Goal: Task Accomplishment & Management: Manage account settings

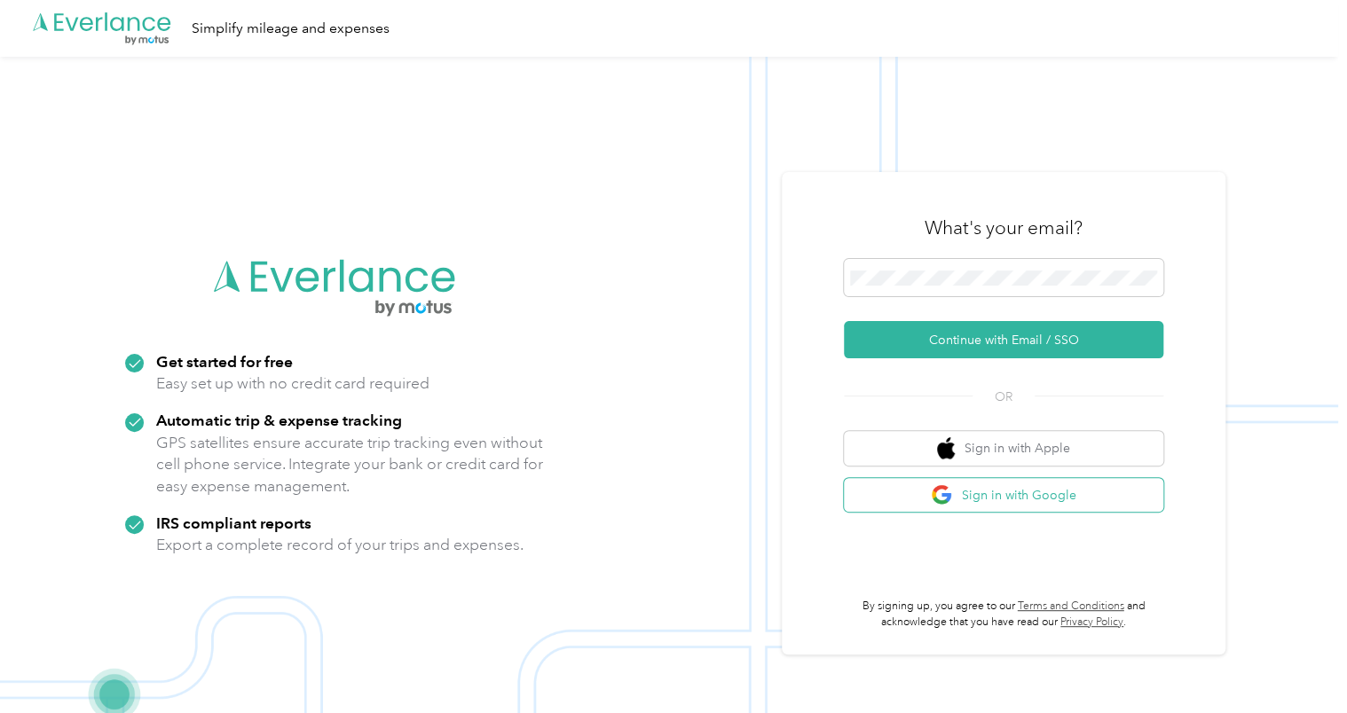
click at [1001, 492] on button "Sign in with Google" at bounding box center [1003, 495] width 319 height 35
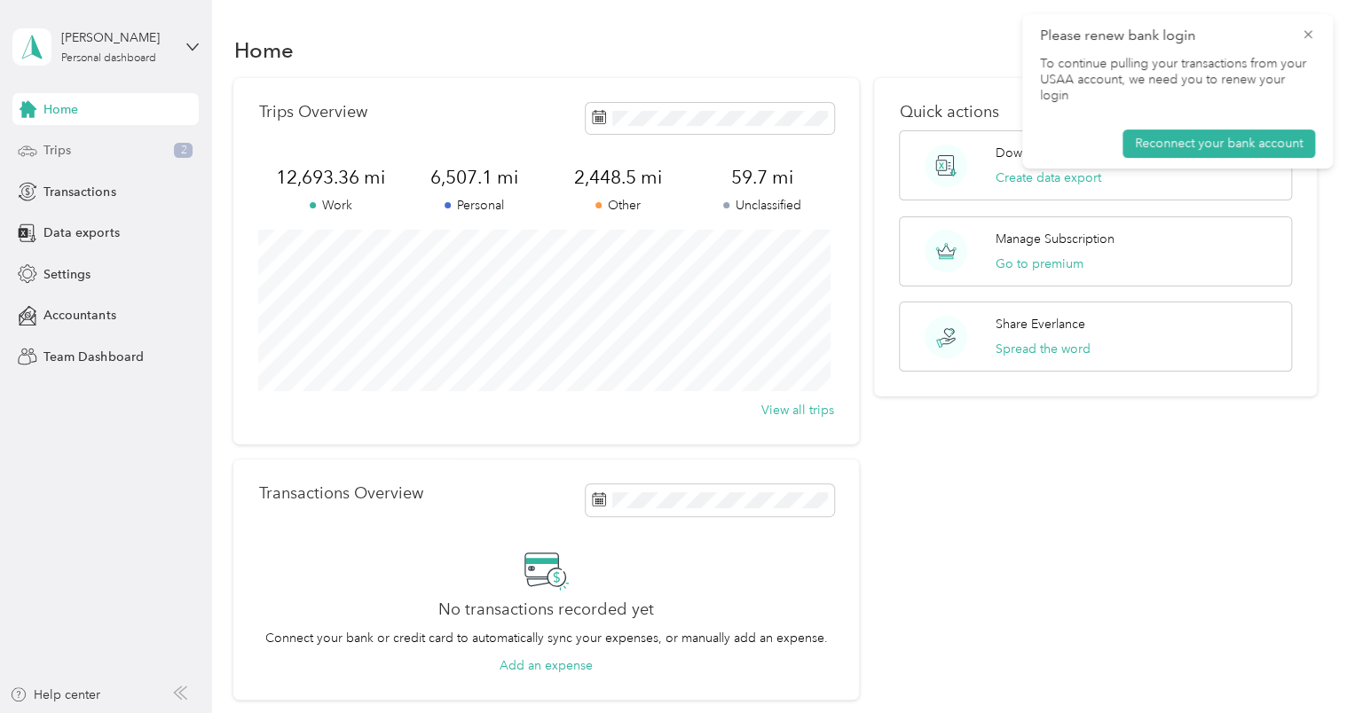
click at [83, 142] on div "Trips 2" at bounding box center [105, 151] width 186 height 32
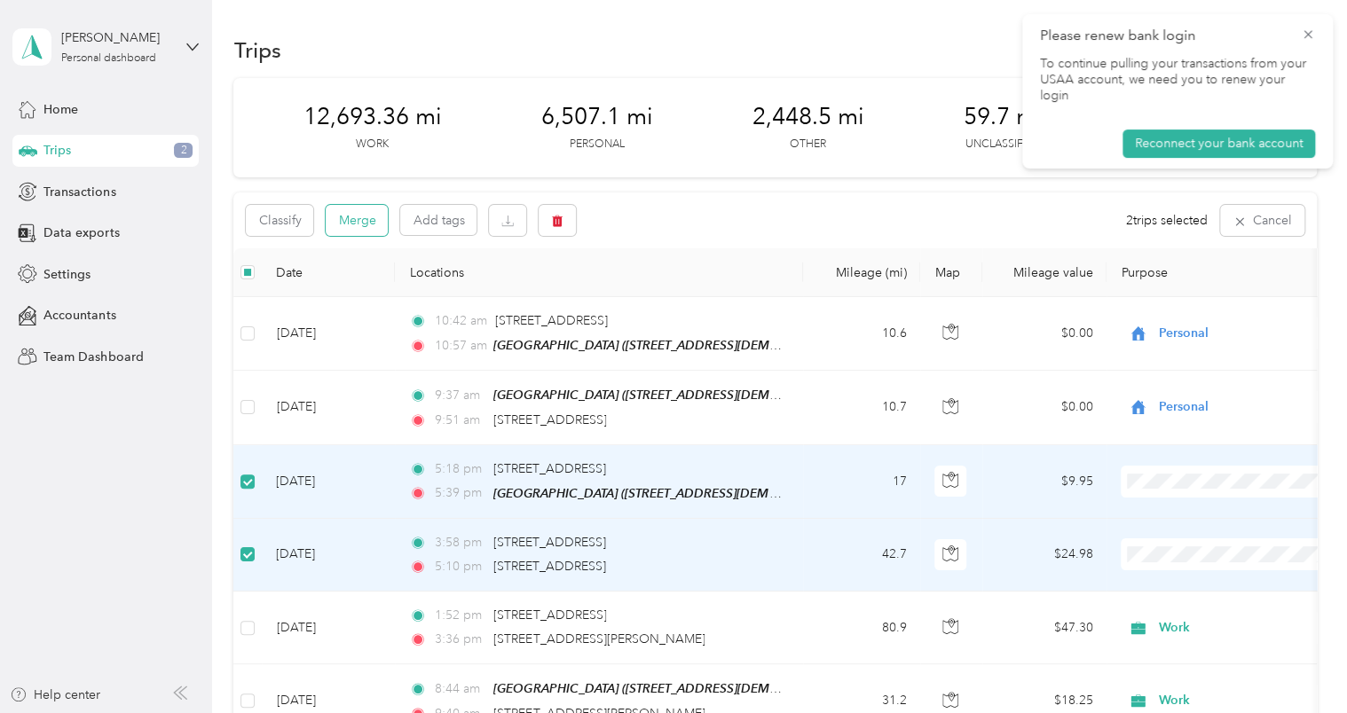
click at [344, 224] on button "Merge" at bounding box center [357, 220] width 62 height 31
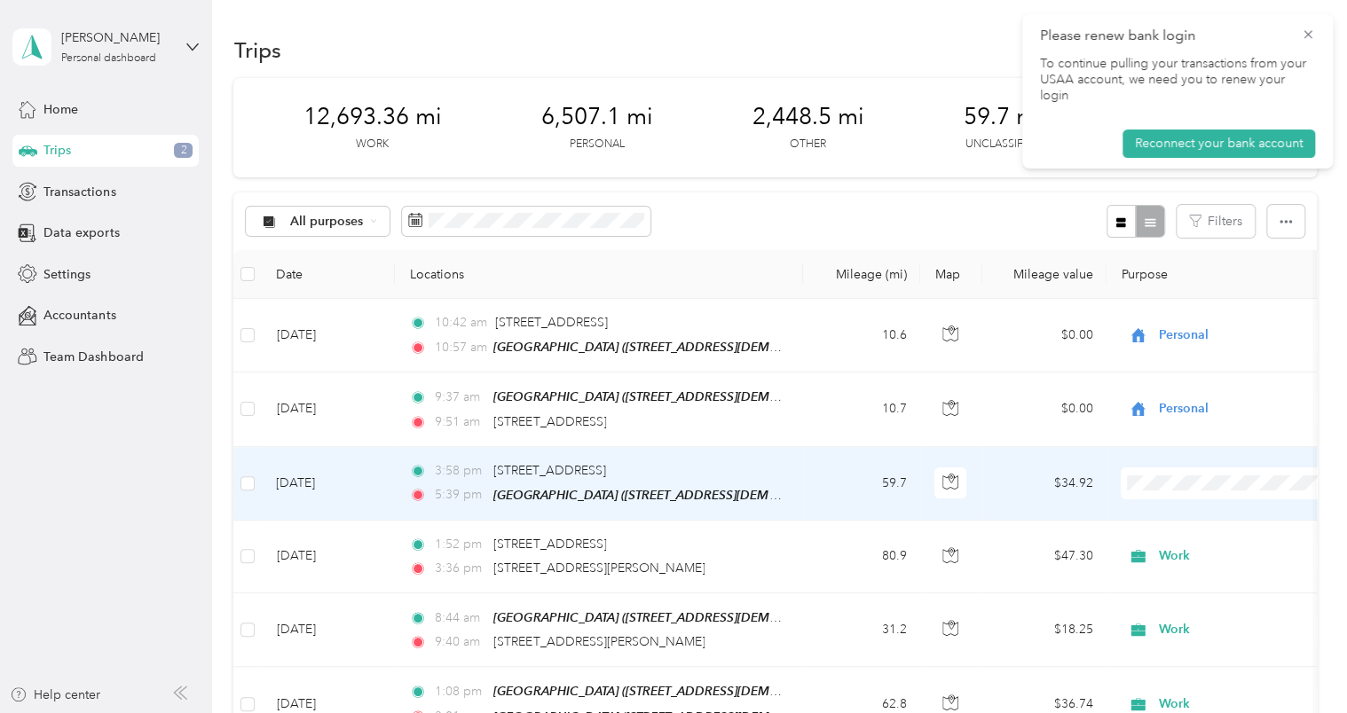
click at [827, 484] on td "59.7" at bounding box center [861, 484] width 117 height 74
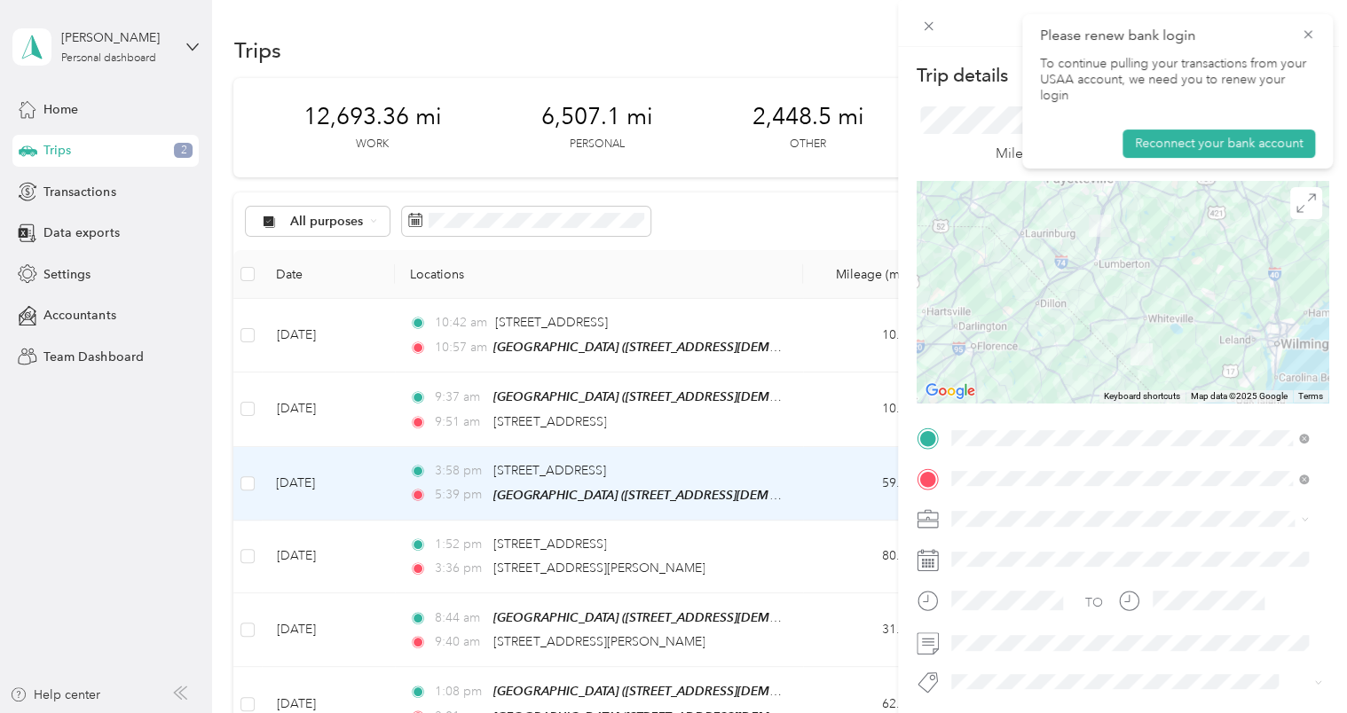
click at [994, 265] on div "Work" at bounding box center [1129, 270] width 345 height 19
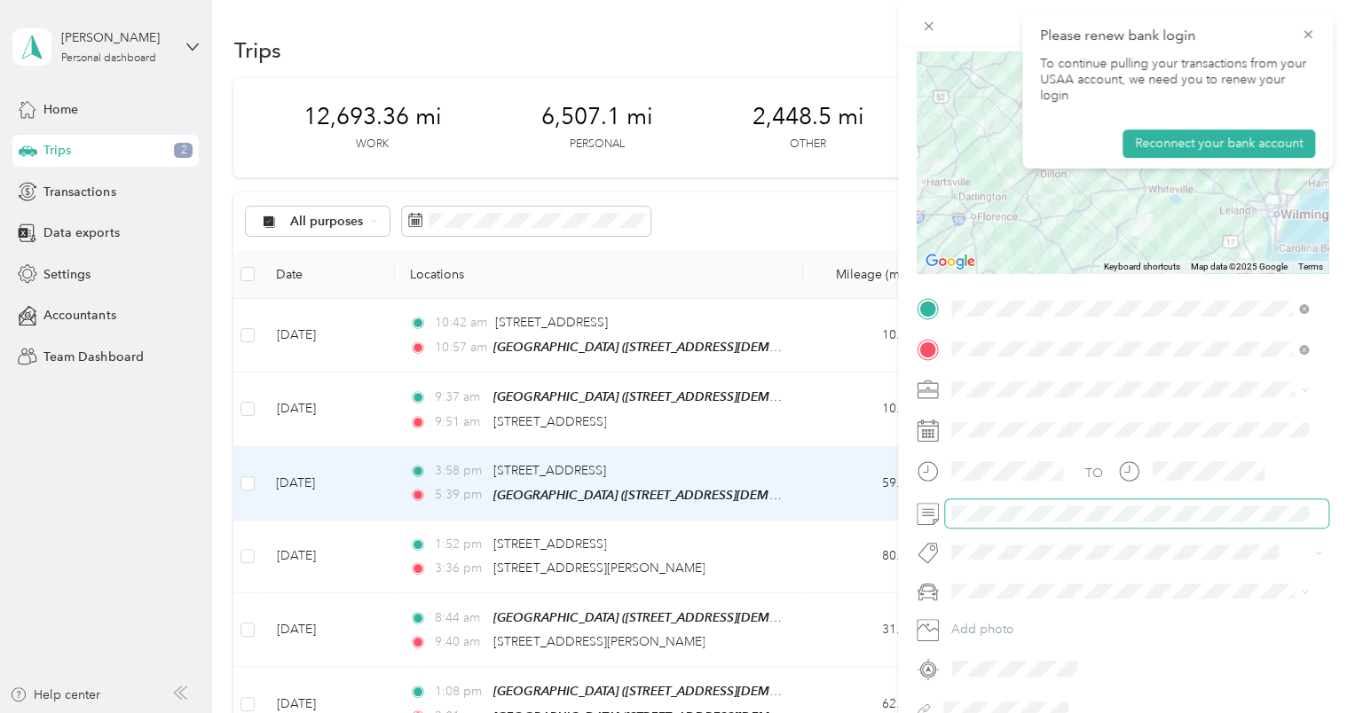
scroll to position [132, 0]
click at [1310, 30] on icon at bounding box center [1308, 35] width 14 height 16
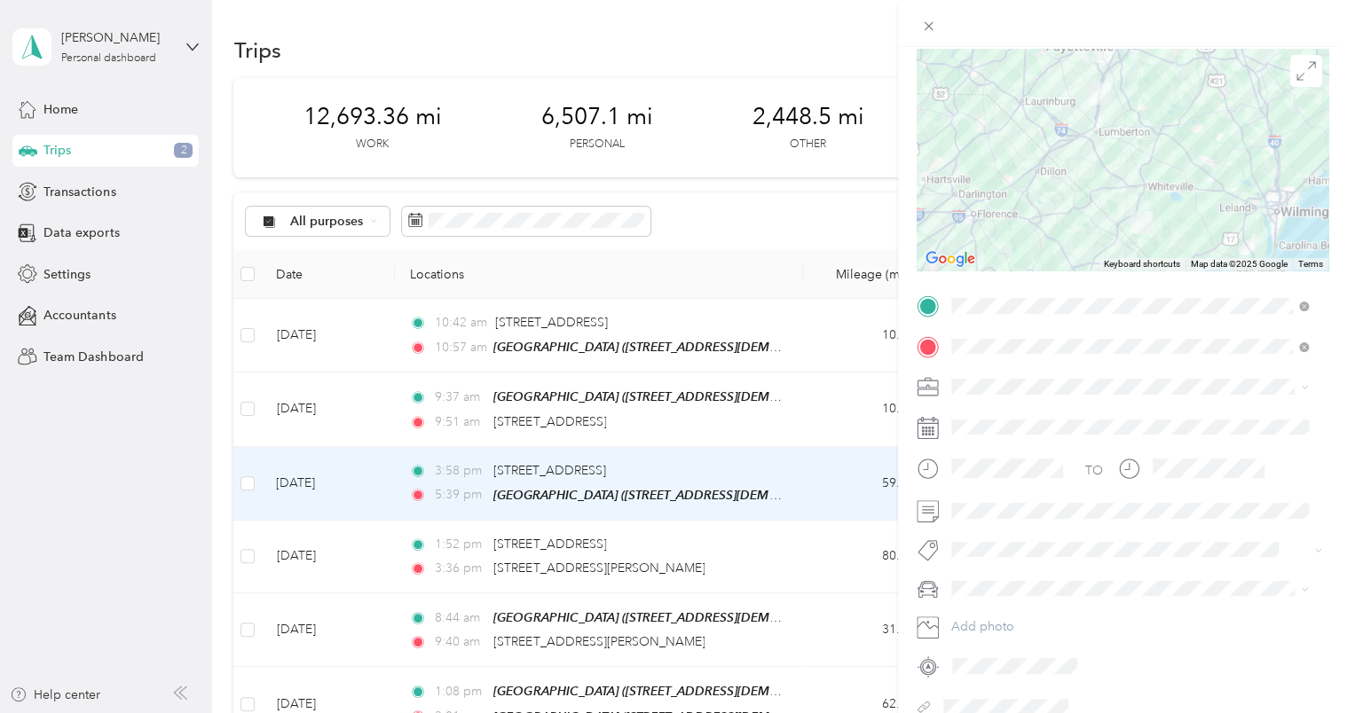
scroll to position [0, 0]
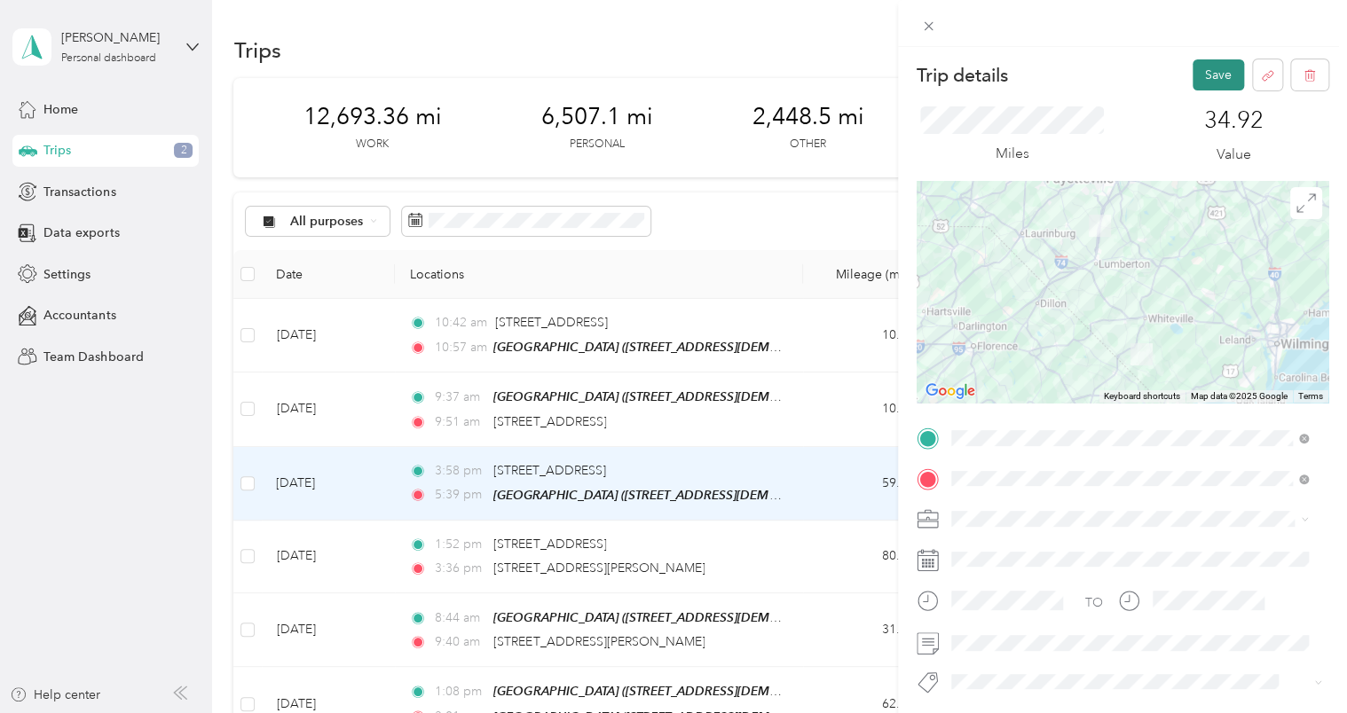
click at [1200, 75] on button "Save" at bounding box center [1217, 74] width 51 height 31
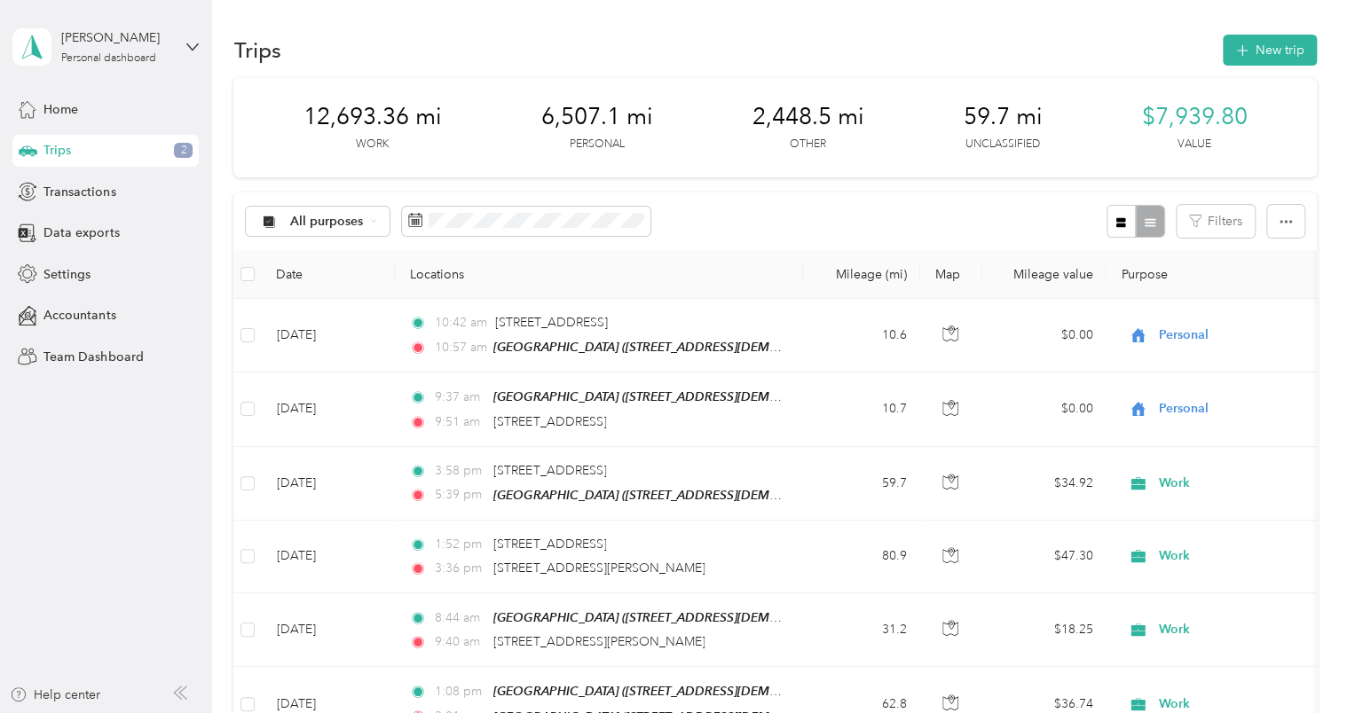
click at [701, 217] on div "All purposes Filters" at bounding box center [774, 222] width 1082 height 58
click at [846, 43] on div "Trips New trip" at bounding box center [774, 49] width 1082 height 37
